Goal: Information Seeking & Learning: Check status

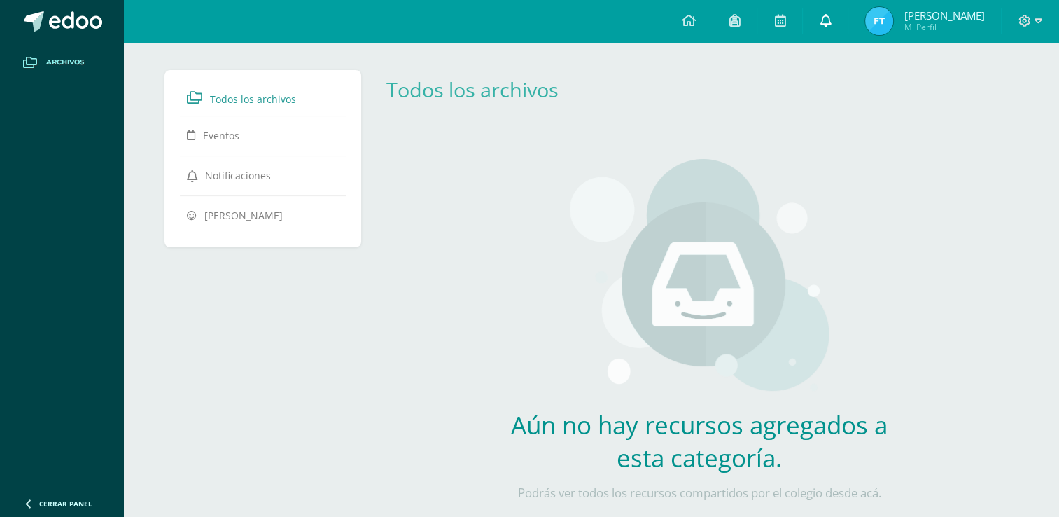
click at [831, 15] on icon at bounding box center [825, 20] width 11 height 13
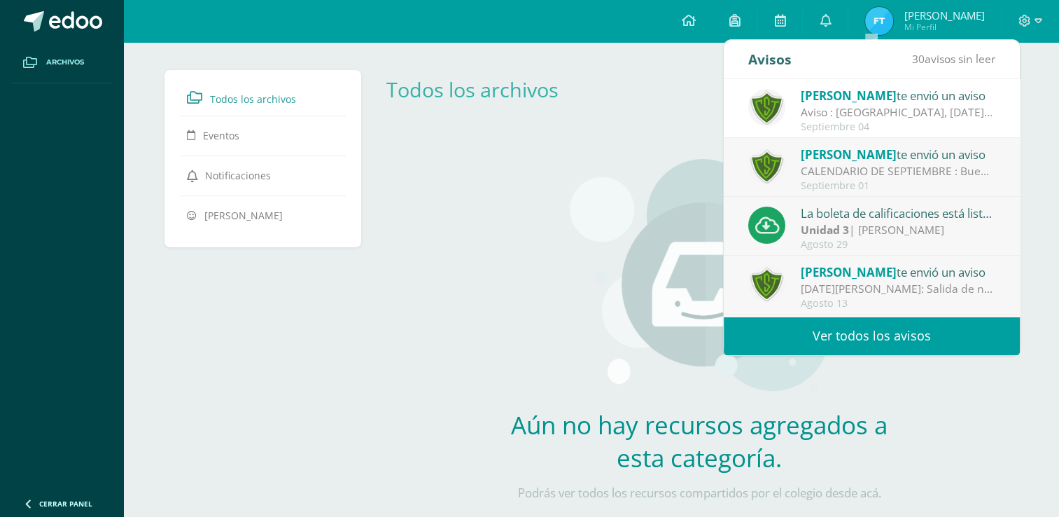
click at [652, 90] on div "Todos los archivos" at bounding box center [700, 89] width 638 height 27
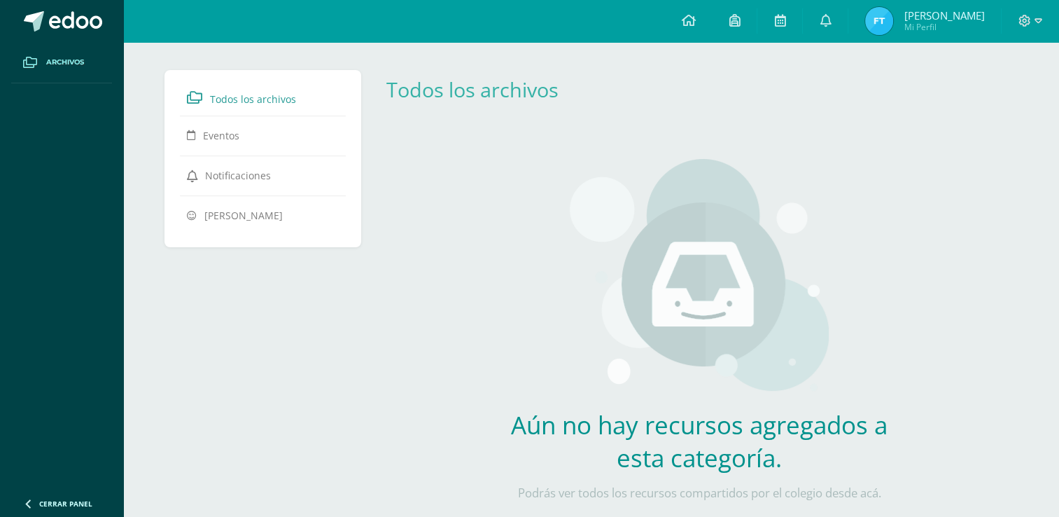
click at [954, 11] on span "[PERSON_NAME]" at bounding box center [944, 15] width 81 height 14
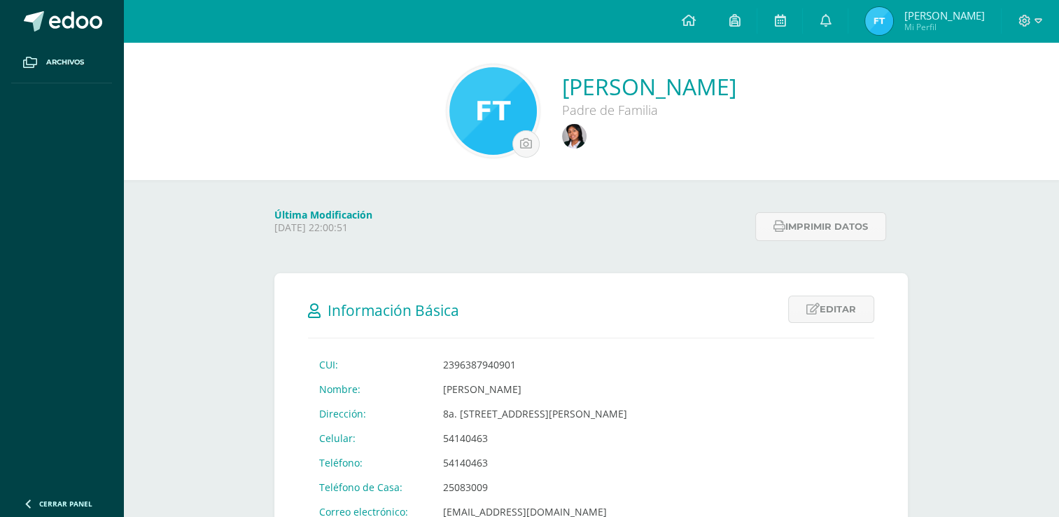
click at [605, 301] on h2 "Información Básica" at bounding box center [591, 309] width 566 height 29
click at [587, 130] on img at bounding box center [574, 136] width 25 height 25
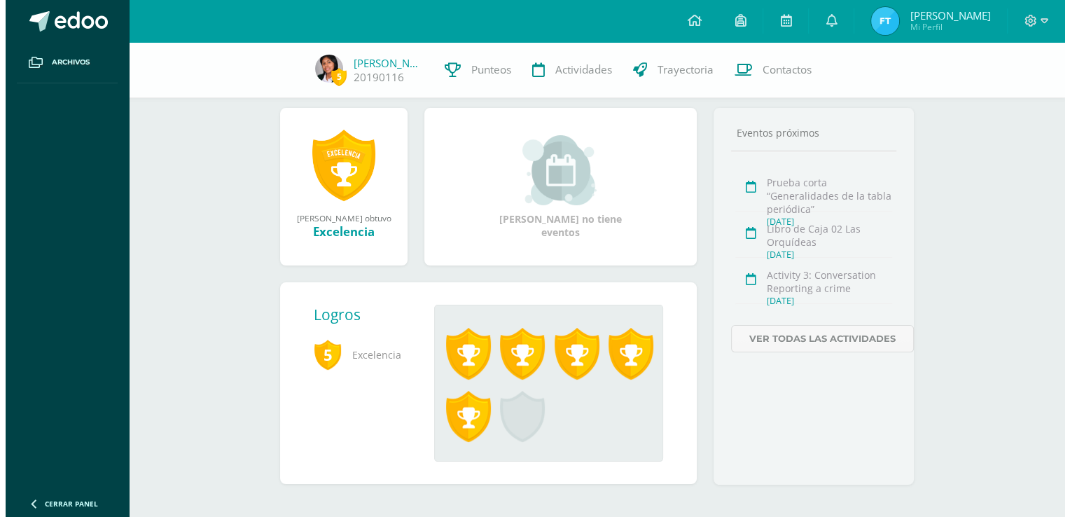
scroll to position [168, 0]
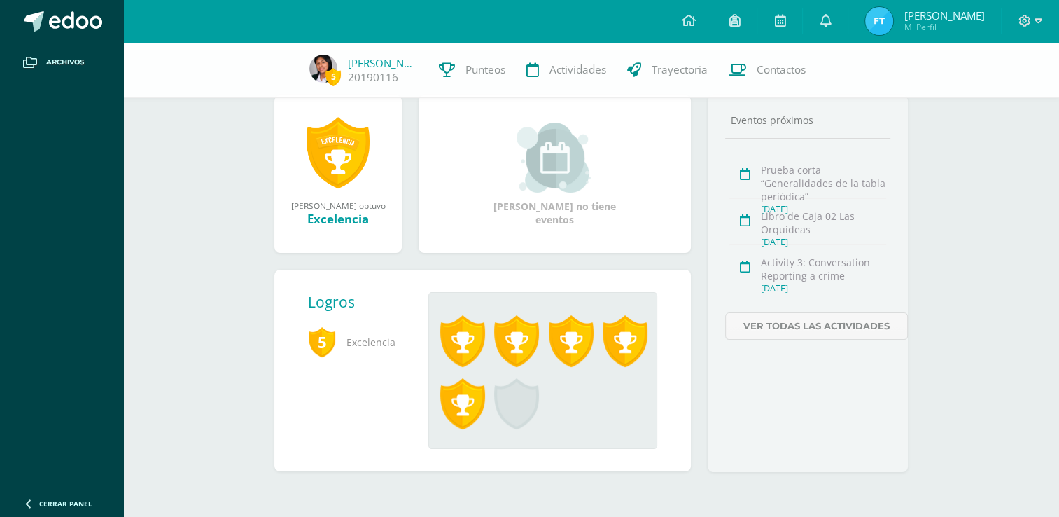
click at [484, 401] on link at bounding box center [462, 409] width 54 height 63
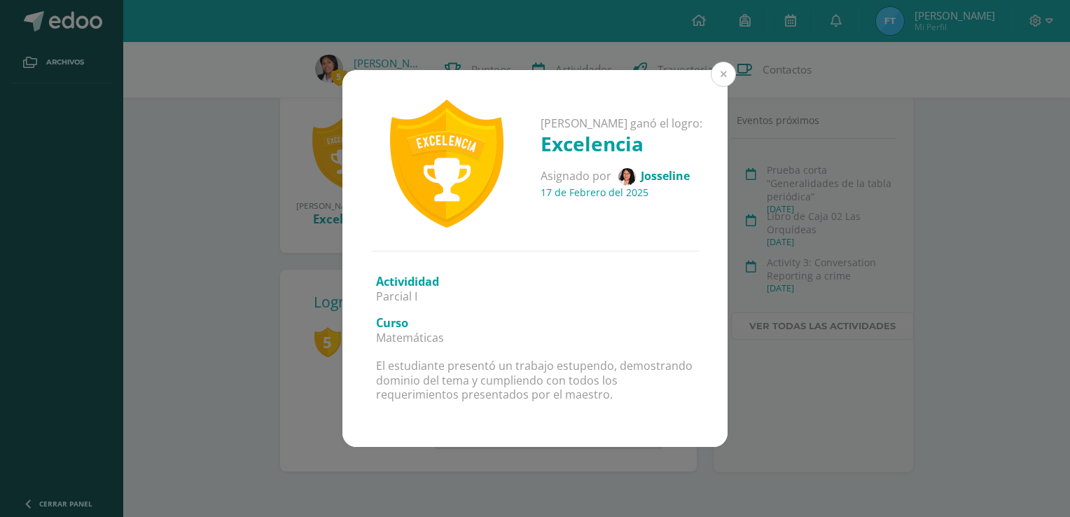
click at [721, 82] on button at bounding box center [723, 74] width 25 height 25
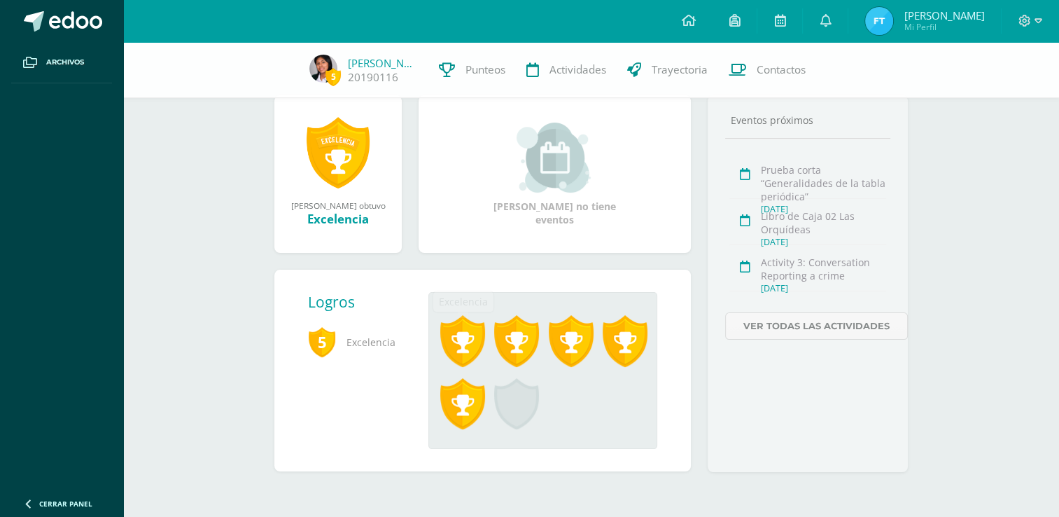
click at [477, 340] on span at bounding box center [462, 341] width 45 height 52
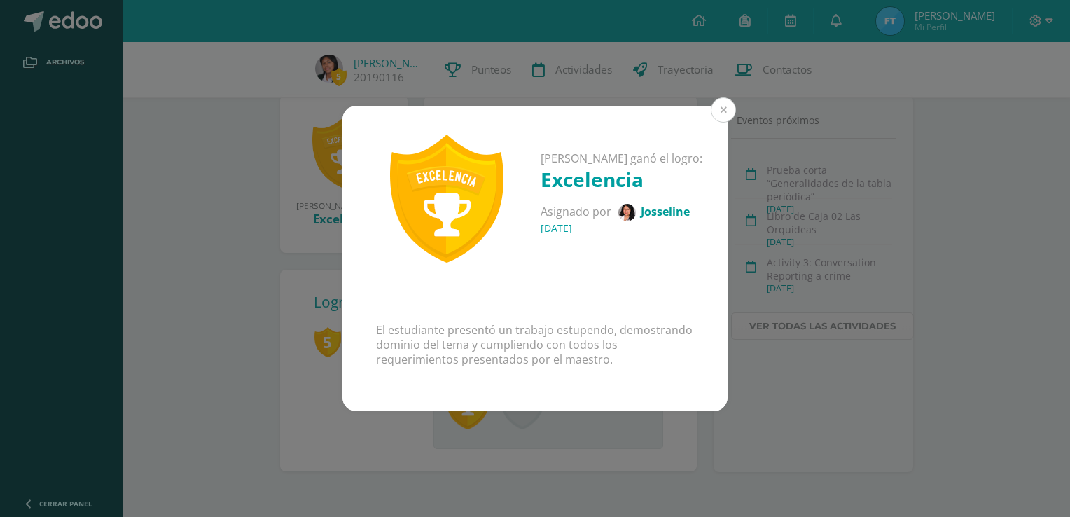
click at [720, 114] on button at bounding box center [723, 109] width 25 height 25
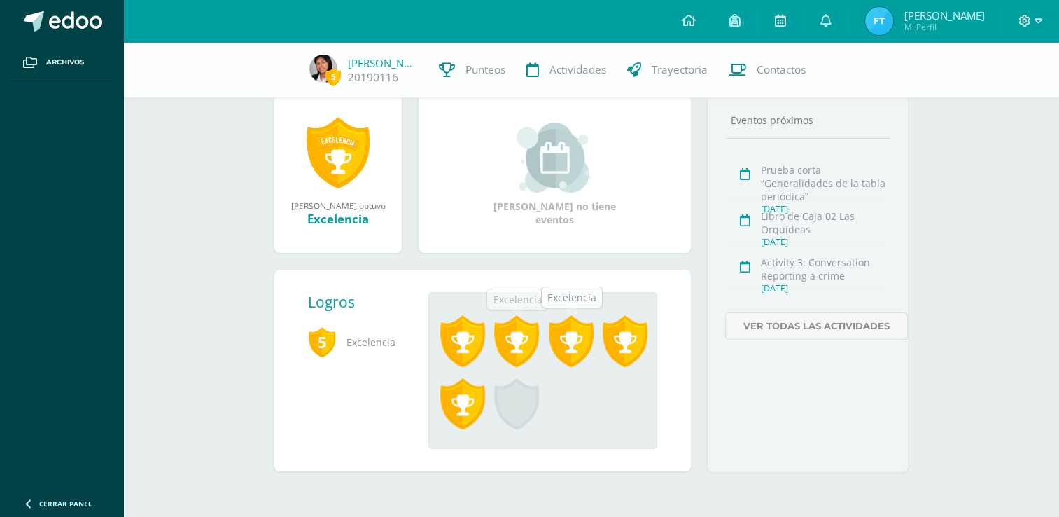
click at [529, 340] on span at bounding box center [516, 341] width 45 height 52
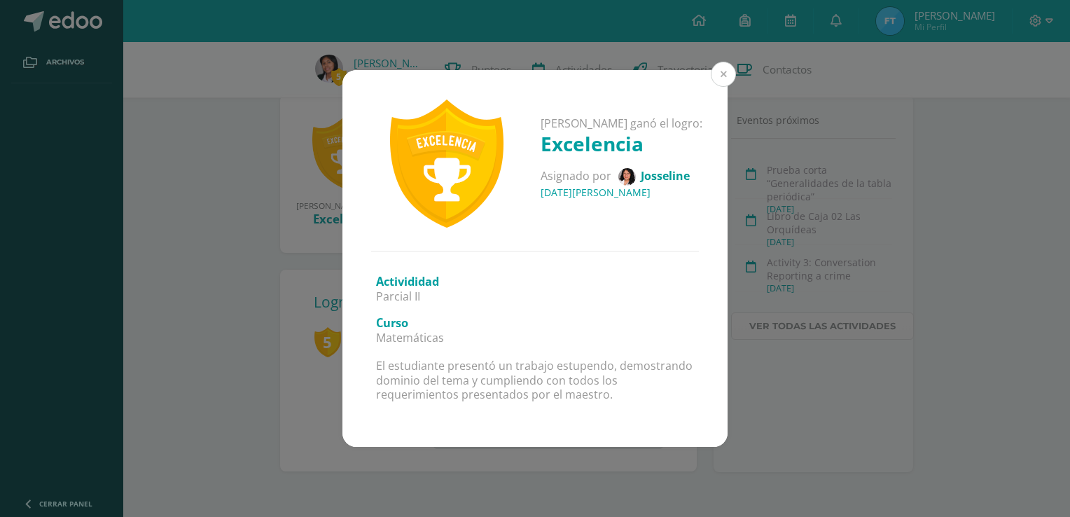
click at [718, 74] on button at bounding box center [723, 74] width 25 height 25
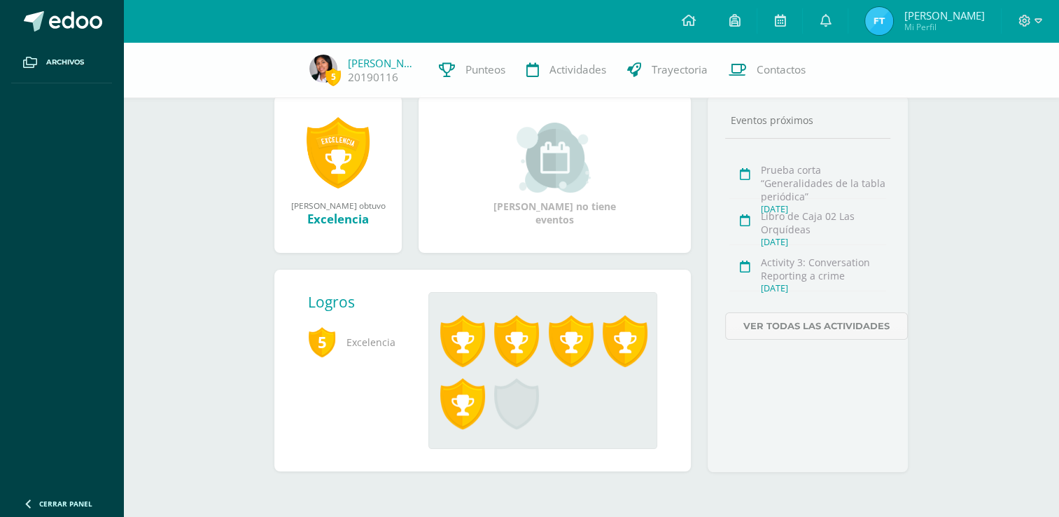
click at [465, 346] on span at bounding box center [462, 341] width 45 height 52
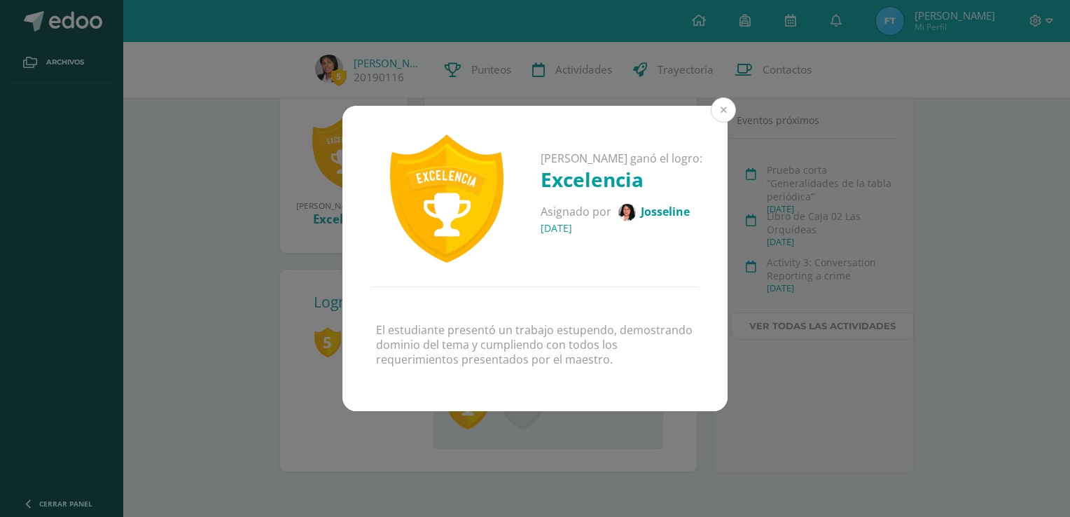
click at [722, 111] on button at bounding box center [723, 109] width 25 height 25
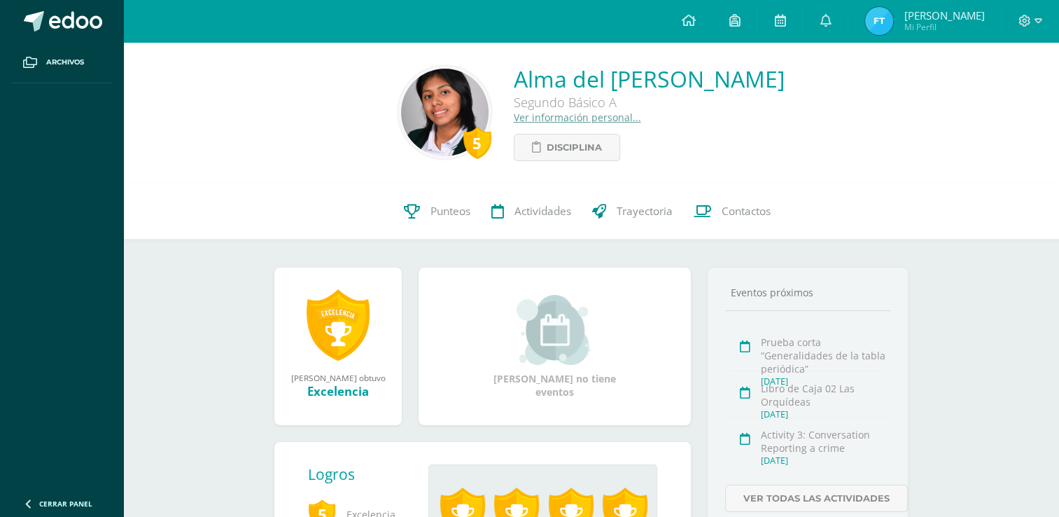
scroll to position [0, 0]
click at [452, 223] on link "Punteos" at bounding box center [437, 212] width 88 height 56
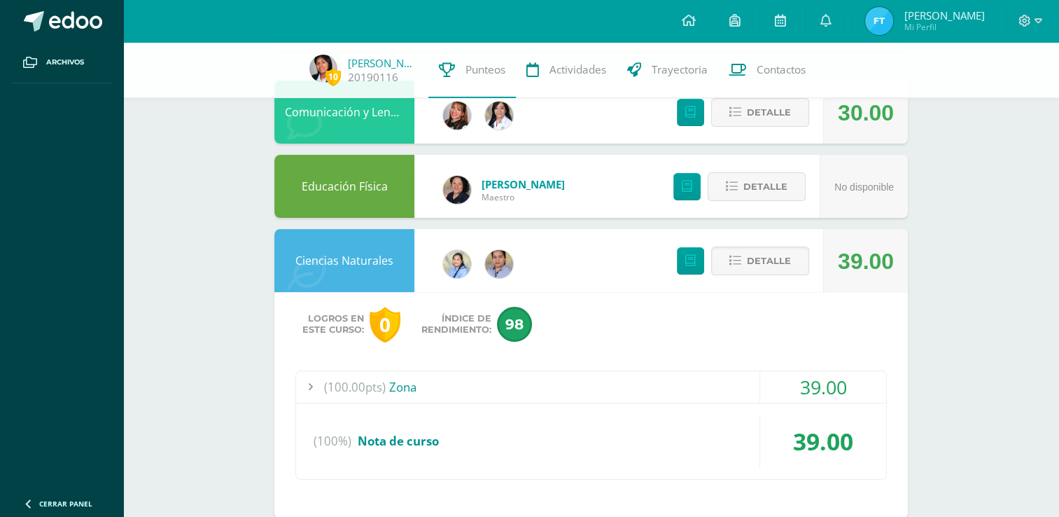
click at [753, 256] on span "Detalle" at bounding box center [769, 261] width 44 height 26
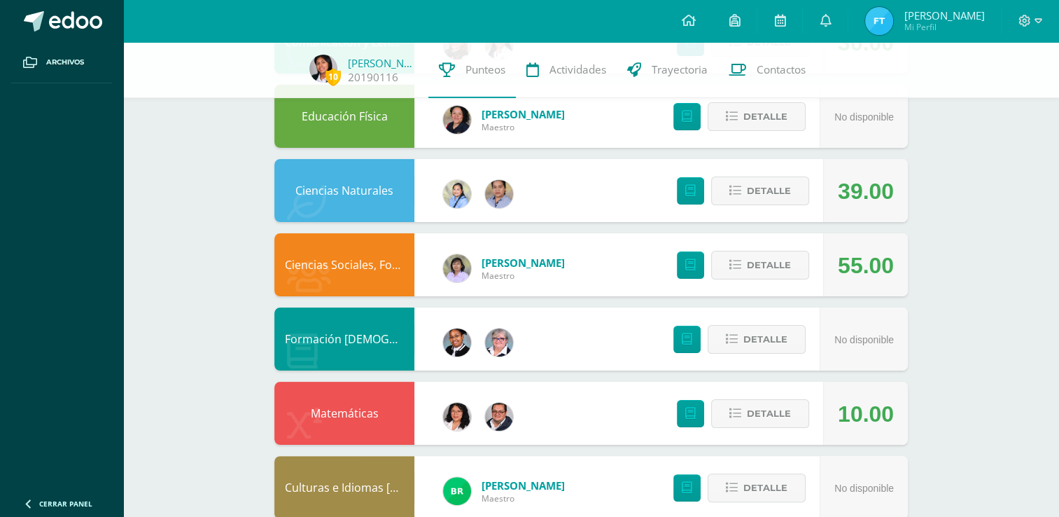
scroll to position [210, 0]
click at [764, 196] on span "Detalle" at bounding box center [769, 191] width 44 height 26
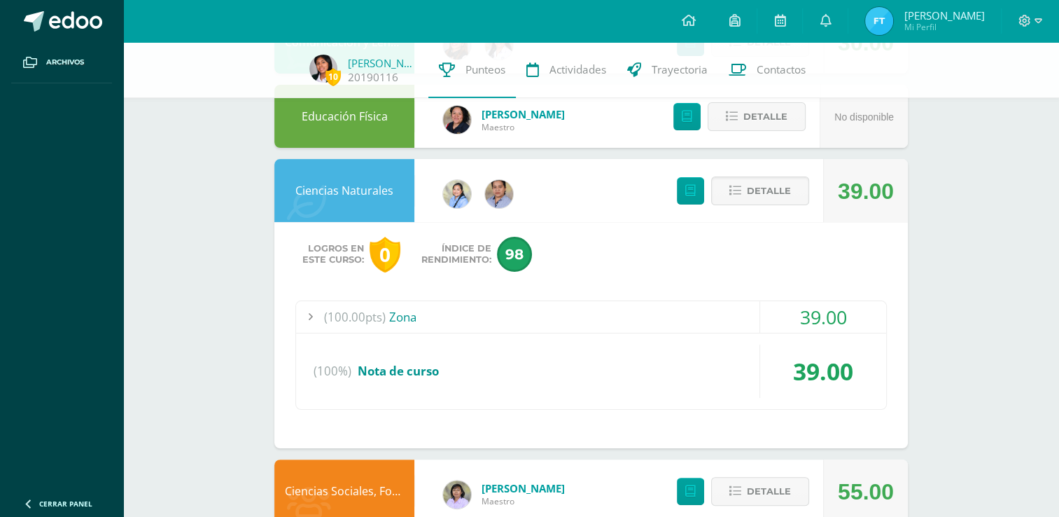
click at [462, 312] on div "(100.00pts) Zona" at bounding box center [591, 317] width 590 height 32
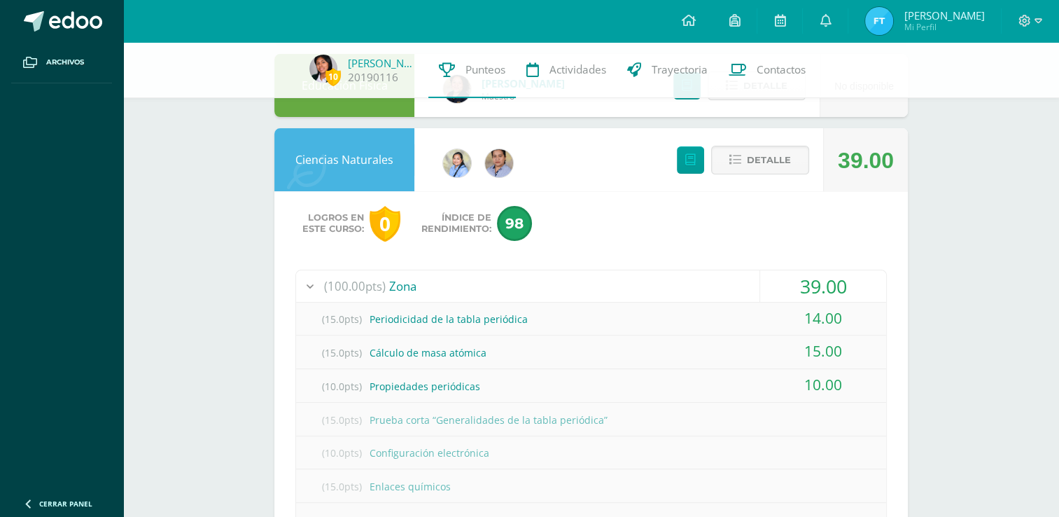
scroll to position [280, 0]
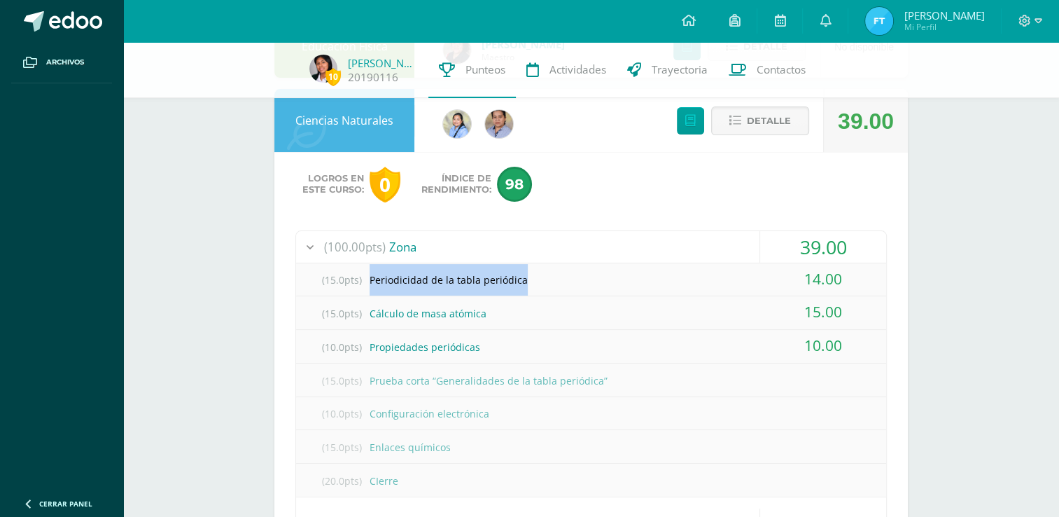
drag, startPoint x: 563, startPoint y: 279, endPoint x: 358, endPoint y: 286, distance: 205.2
click at [358, 286] on div "(15.0pts) Periodicidad de la tabla periódica" at bounding box center [591, 280] width 590 height 32
drag, startPoint x: 358, startPoint y: 286, endPoint x: 378, endPoint y: 293, distance: 21.3
click at [378, 293] on div "(15.0pts) Periodicidad de la tabla periódica" at bounding box center [591, 280] width 590 height 32
click at [379, 288] on div "(15.0pts) Periodicidad de la tabla periódica" at bounding box center [591, 280] width 590 height 32
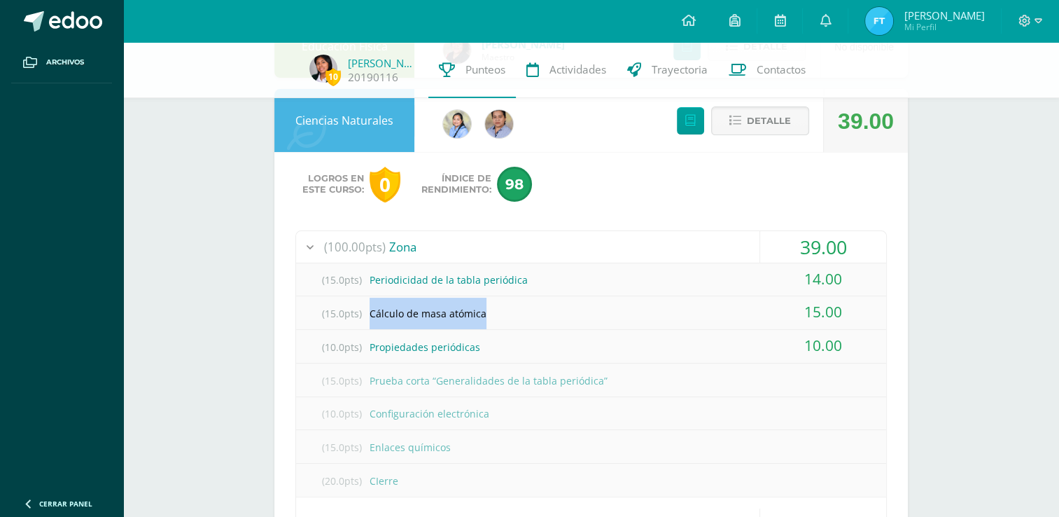
drag, startPoint x: 370, startPoint y: 318, endPoint x: 523, endPoint y: 319, distance: 153.3
click at [523, 319] on div "(15.0pts) Cálculo de masa atómica" at bounding box center [591, 314] width 590 height 32
drag, startPoint x: 523, startPoint y: 319, endPoint x: 504, endPoint y: 344, distance: 30.9
click at [504, 344] on div "(10.0pts) Propiedades periódicas" at bounding box center [591, 347] width 590 height 32
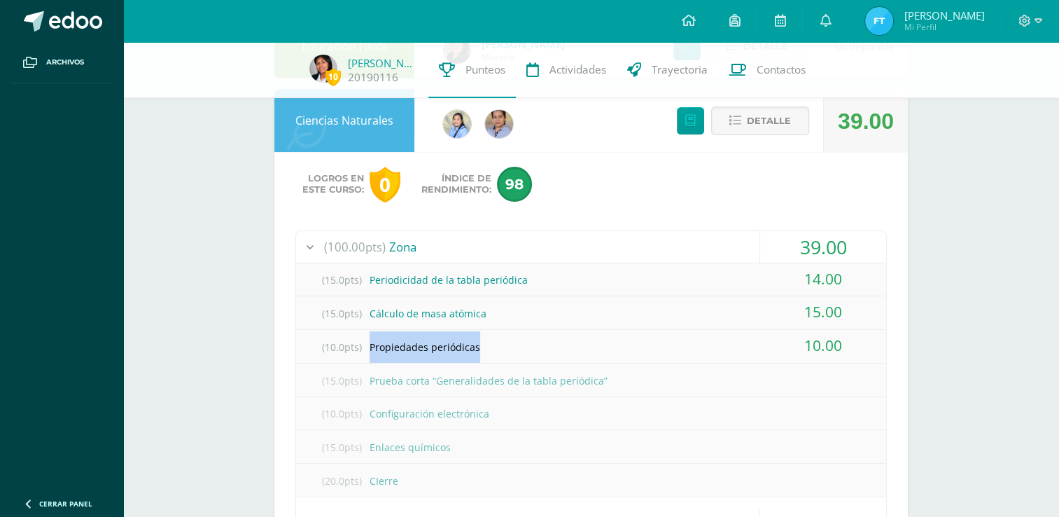
drag, startPoint x: 463, startPoint y: 345, endPoint x: 365, endPoint y: 344, distance: 98.0
click at [365, 344] on div "(10.0pts) Propiedades periódicas" at bounding box center [591, 347] width 590 height 32
drag, startPoint x: 365, startPoint y: 344, endPoint x: 352, endPoint y: 298, distance: 47.9
click at [352, 298] on span "(15.0pts)" at bounding box center [342, 314] width 56 height 32
drag, startPoint x: 352, startPoint y: 298, endPoint x: 473, endPoint y: 330, distance: 125.3
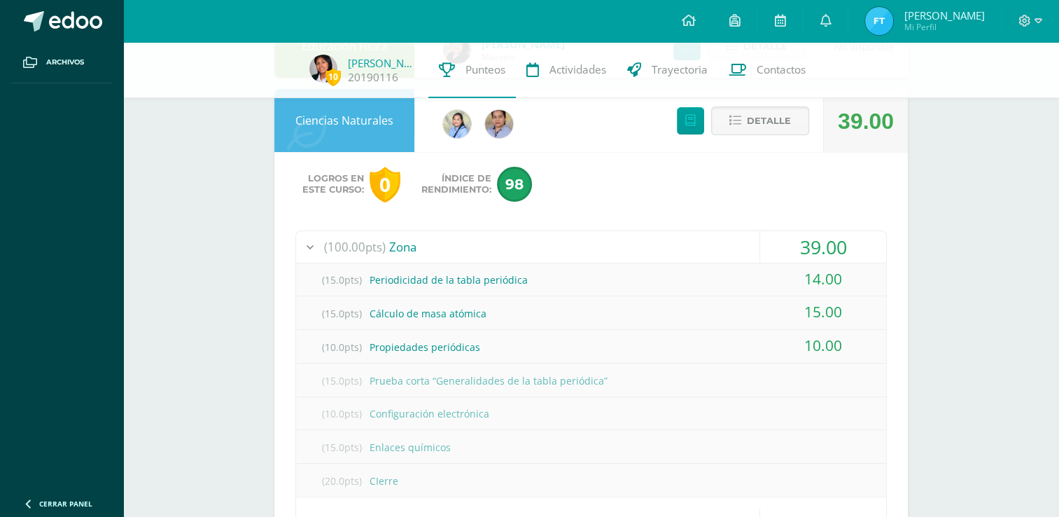
click at [473, 331] on div "(10.0pts) Propiedades periódicas" at bounding box center [591, 347] width 590 height 32
drag, startPoint x: 536, startPoint y: 274, endPoint x: 364, endPoint y: 279, distance: 171.6
click at [364, 279] on div "(15.0pts) Periodicidad de la tabla periódica" at bounding box center [591, 280] width 590 height 32
drag, startPoint x: 364, startPoint y: 279, endPoint x: 491, endPoint y: 351, distance: 145.8
click at [491, 351] on div "(10.0pts) Propiedades periódicas" at bounding box center [591, 347] width 590 height 32
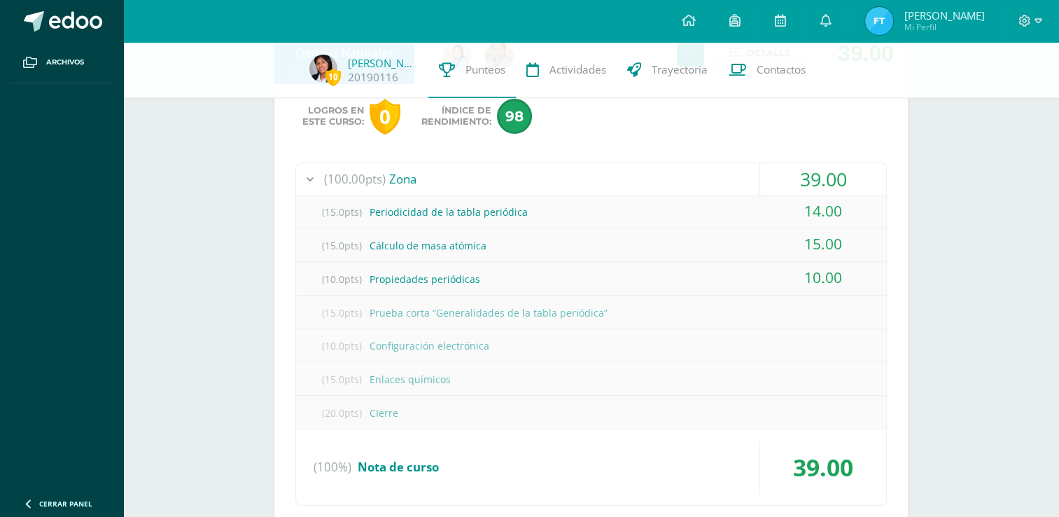
scroll to position [350, 0]
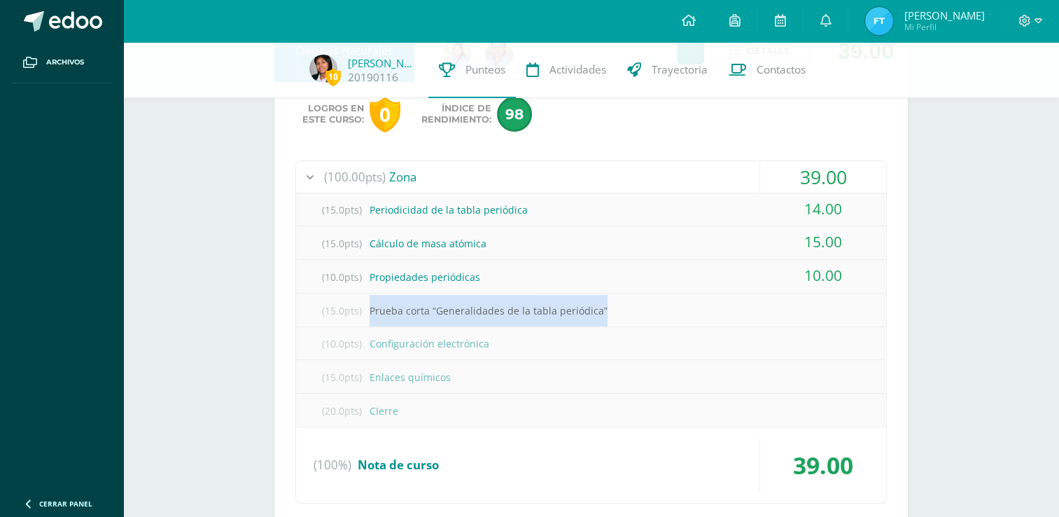
drag, startPoint x: 601, startPoint y: 312, endPoint x: 357, endPoint y: 312, distance: 244.3
click at [357, 312] on div "(15.0pts) Prueba corta “Generalidades de la tabla periódica”" at bounding box center [591, 311] width 590 height 32
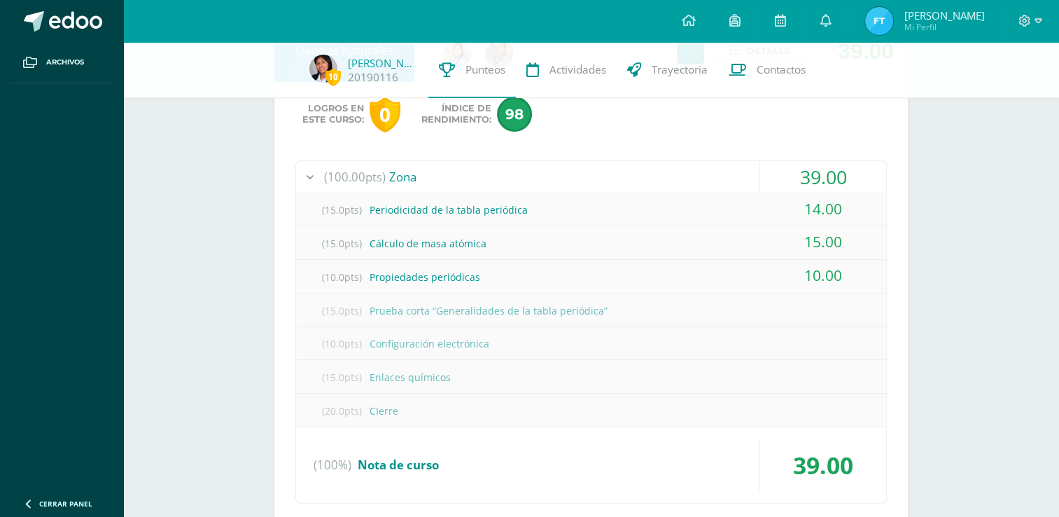
click at [663, 328] on div "(10.0pts) Configuración electrónica" at bounding box center [591, 344] width 590 height 32
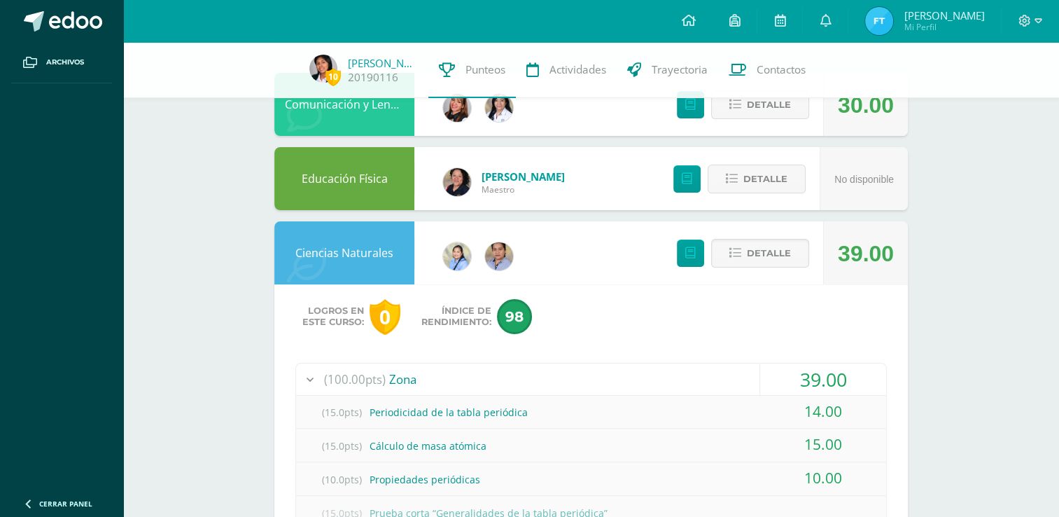
scroll to position [140, 0]
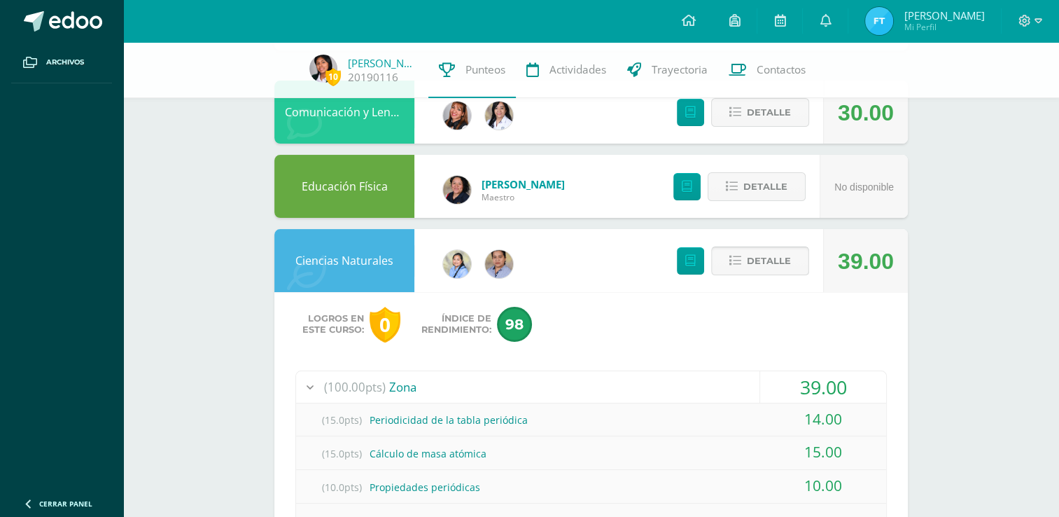
click at [776, 249] on span "Detalle" at bounding box center [769, 261] width 44 height 26
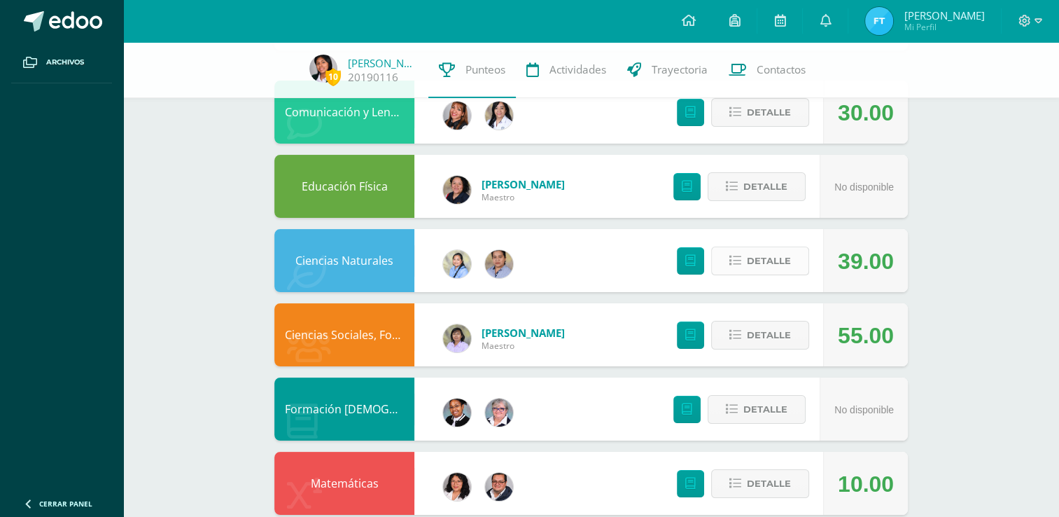
click at [776, 259] on span "Detalle" at bounding box center [769, 261] width 44 height 26
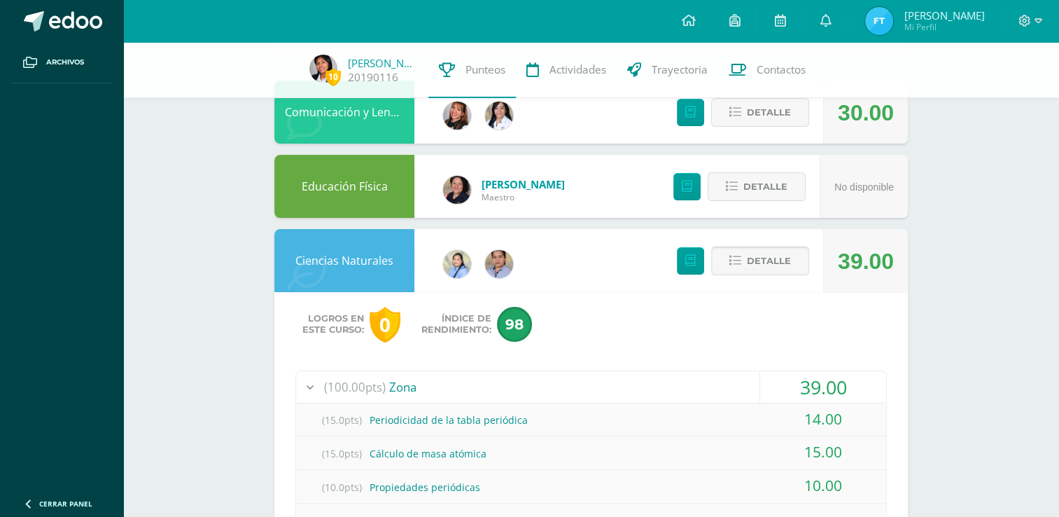
click at [776, 259] on span "Detalle" at bounding box center [769, 261] width 44 height 26
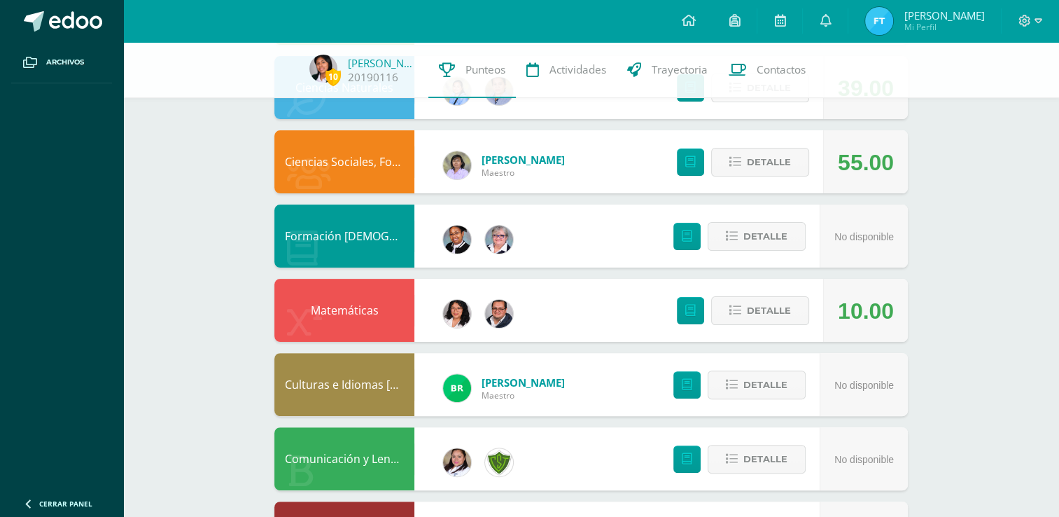
scroll to position [350, 0]
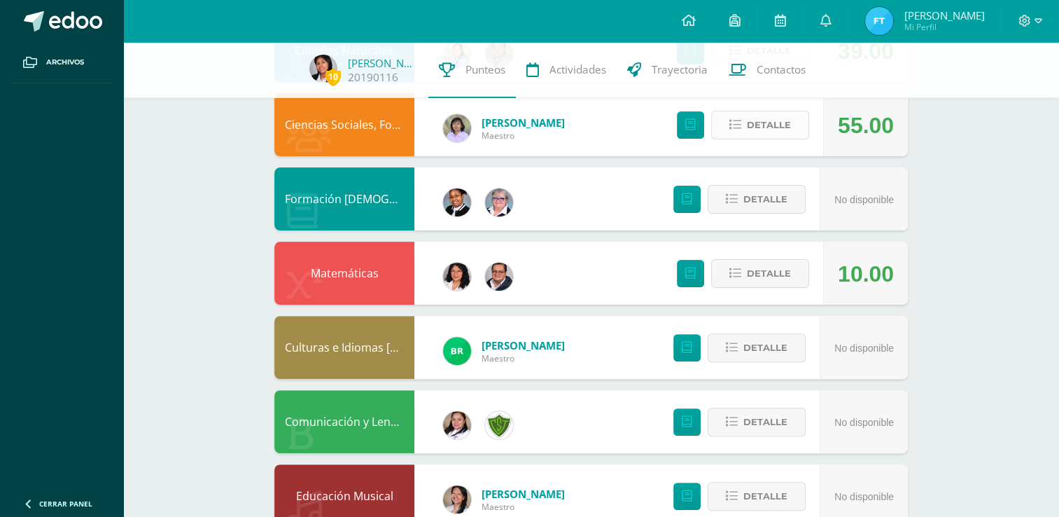
click at [770, 118] on span "Detalle" at bounding box center [769, 125] width 44 height 26
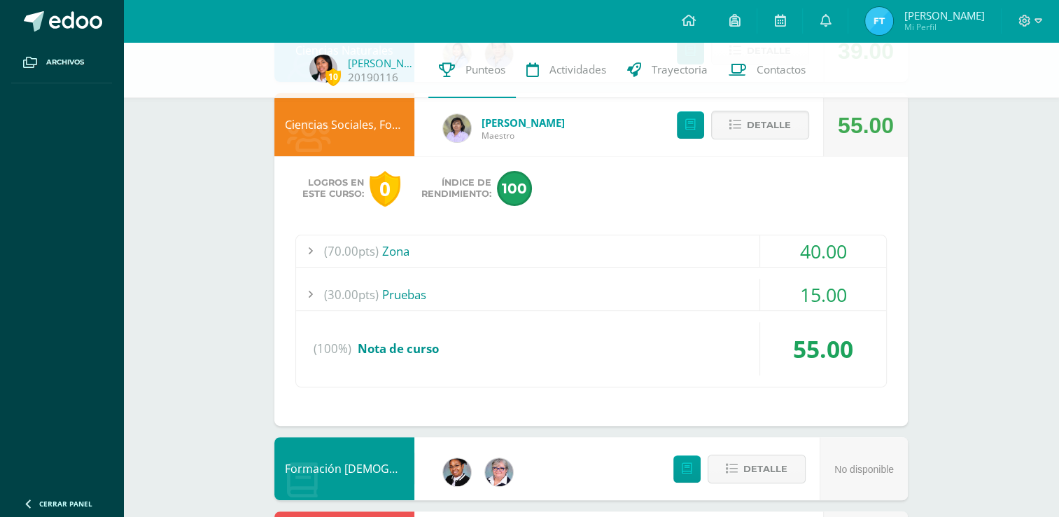
click at [379, 259] on div "(70.00pts) Zona" at bounding box center [591, 251] width 590 height 32
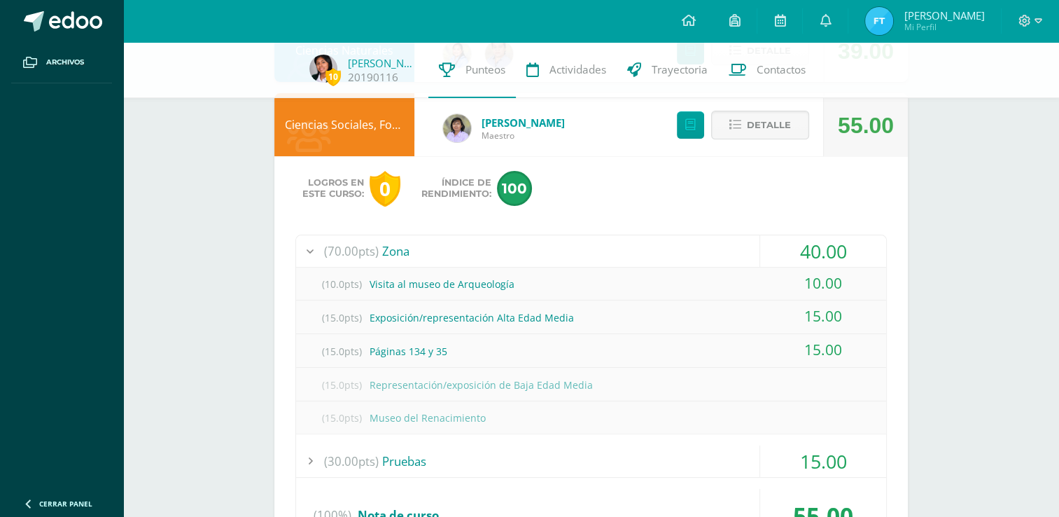
click at [379, 248] on div "(70.00pts) Zona" at bounding box center [591, 251] width 590 height 32
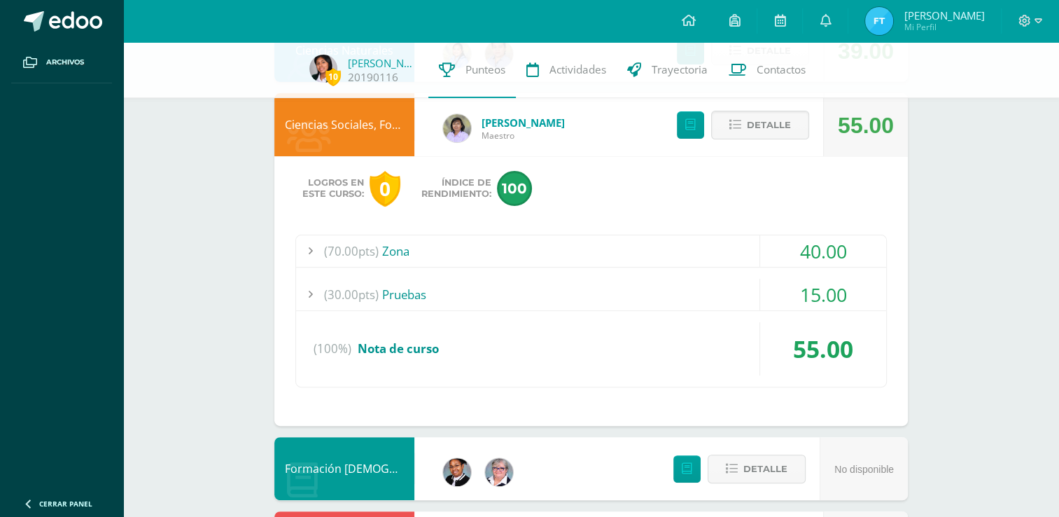
click at [384, 279] on div "(30.00pts) Pruebas" at bounding box center [591, 295] width 590 height 32
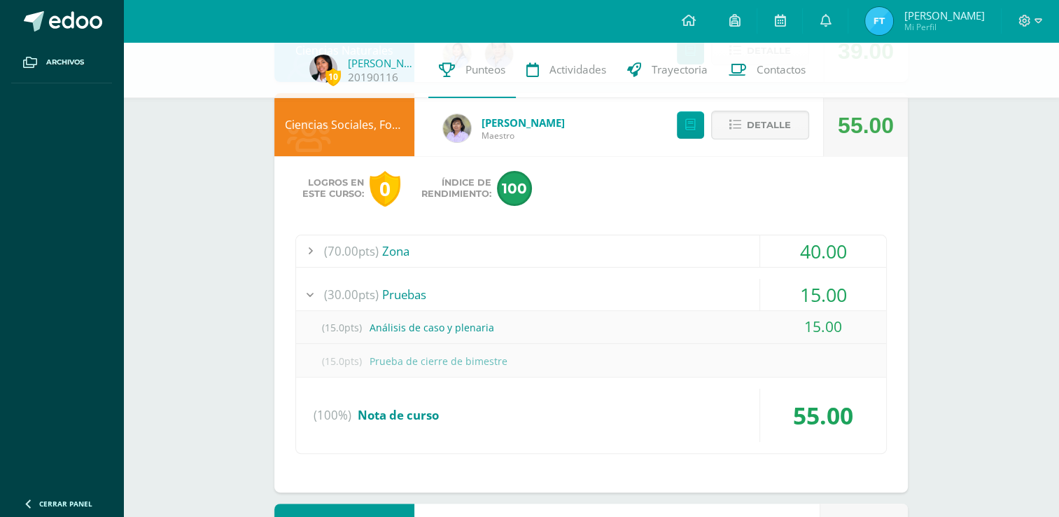
click at [384, 279] on div "(30.00pts) Pruebas" at bounding box center [591, 295] width 590 height 32
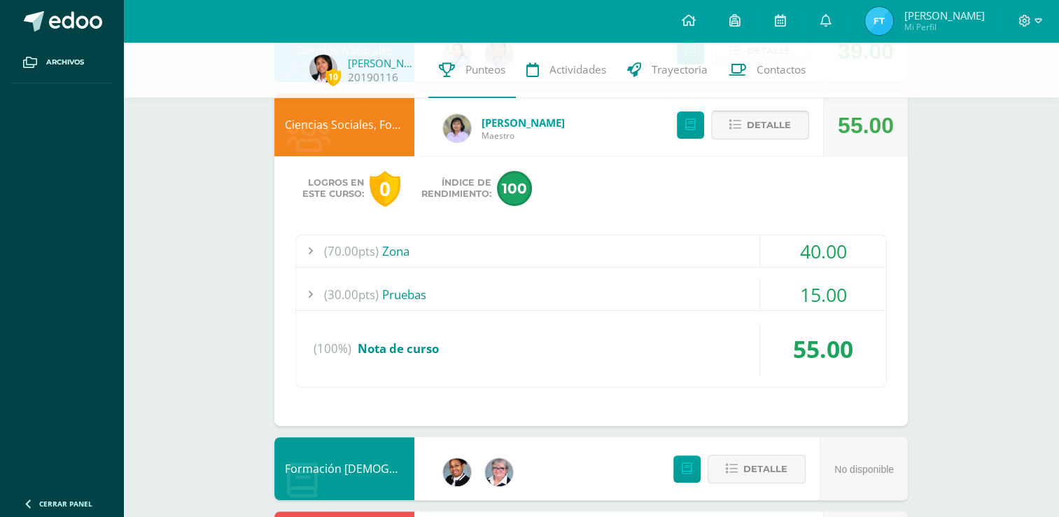
click at [770, 120] on span "Detalle" at bounding box center [769, 125] width 44 height 26
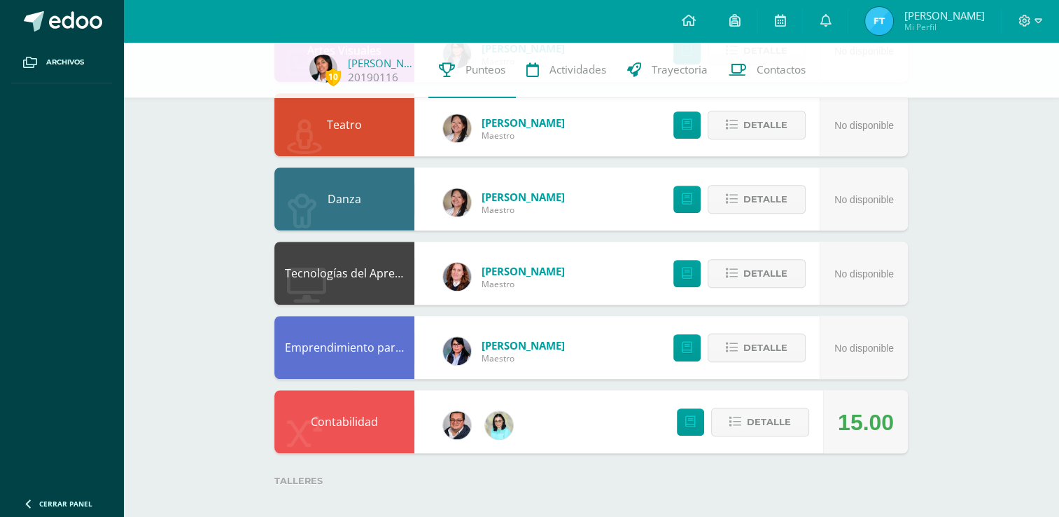
scroll to position [881, 0]
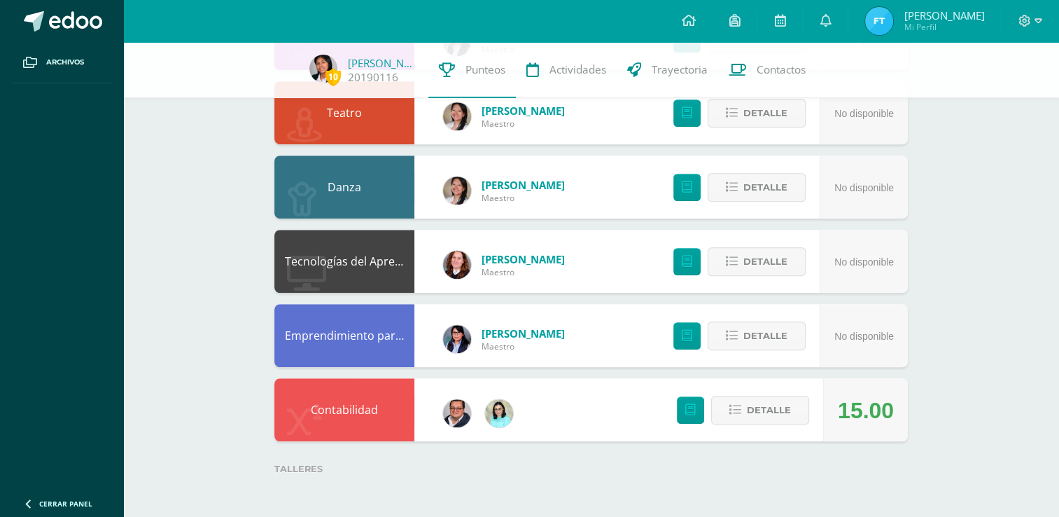
click at [750, 388] on div "Detalle" at bounding box center [739, 409] width 167 height 63
click at [751, 397] on button "Detalle" at bounding box center [760, 410] width 98 height 29
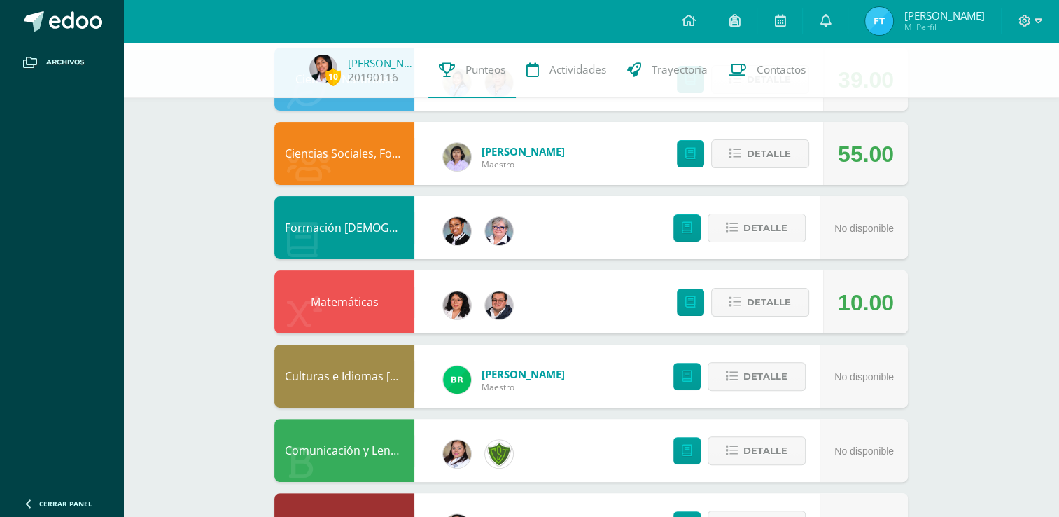
scroll to position [0, 0]
